Goal: Task Accomplishment & Management: Complete application form

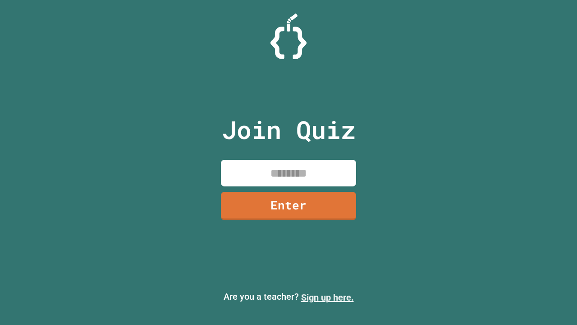
click at [327, 297] on link "Sign up here." at bounding box center [327, 297] width 53 height 11
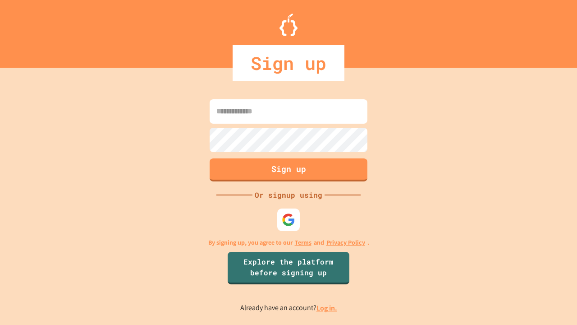
click at [327, 308] on link "Log in." at bounding box center [327, 307] width 21 height 9
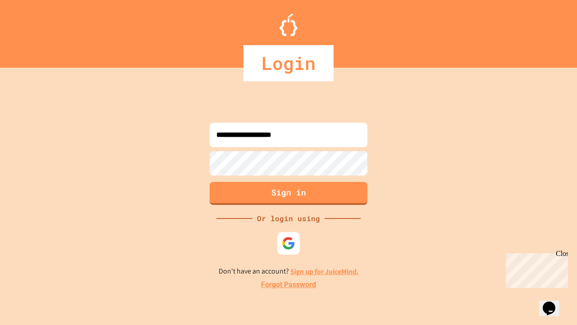
type input "**********"
